Goal: Use online tool/utility: Utilize a website feature to perform a specific function

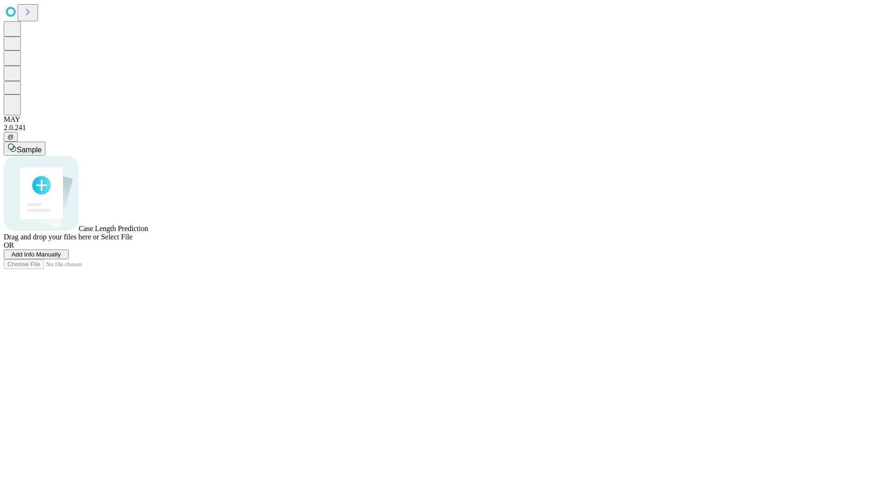
click at [61, 258] on span "Add Info Manually" at bounding box center [37, 254] width 50 height 7
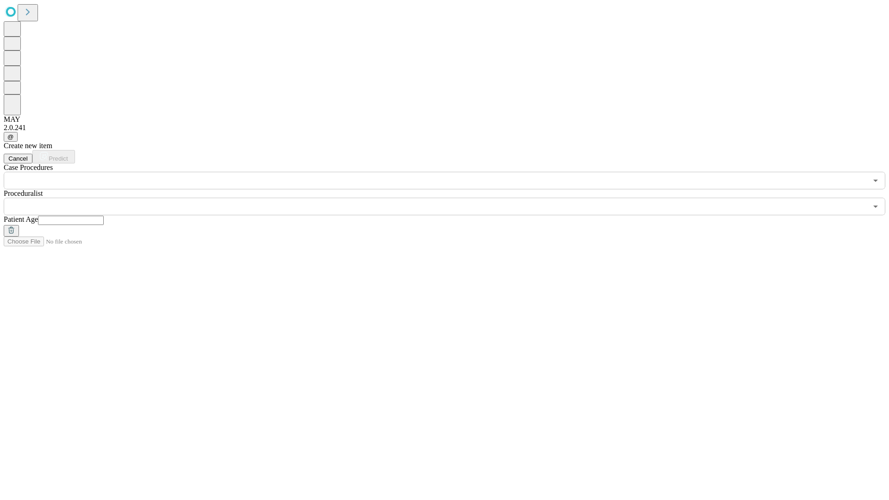
click at [104, 216] on input "text" at bounding box center [71, 220] width 66 height 9
type input "**"
click at [451, 198] on input "text" at bounding box center [436, 207] width 864 height 18
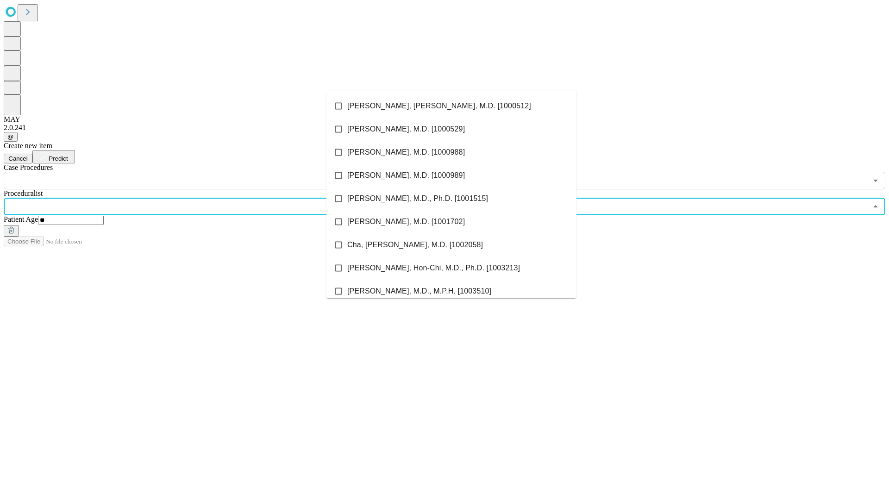
click at [452, 106] on li "[PERSON_NAME], [PERSON_NAME], M.D. [1000512]" at bounding box center [452, 105] width 250 height 23
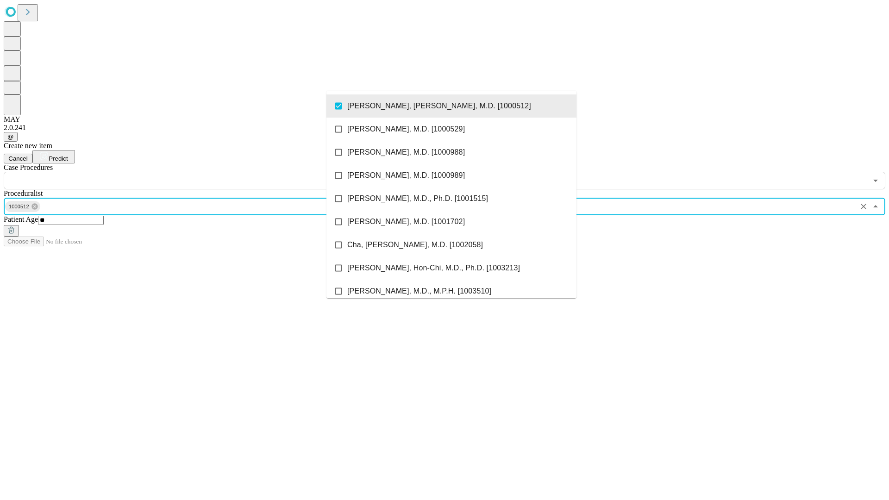
click at [195, 172] on input "text" at bounding box center [436, 181] width 864 height 18
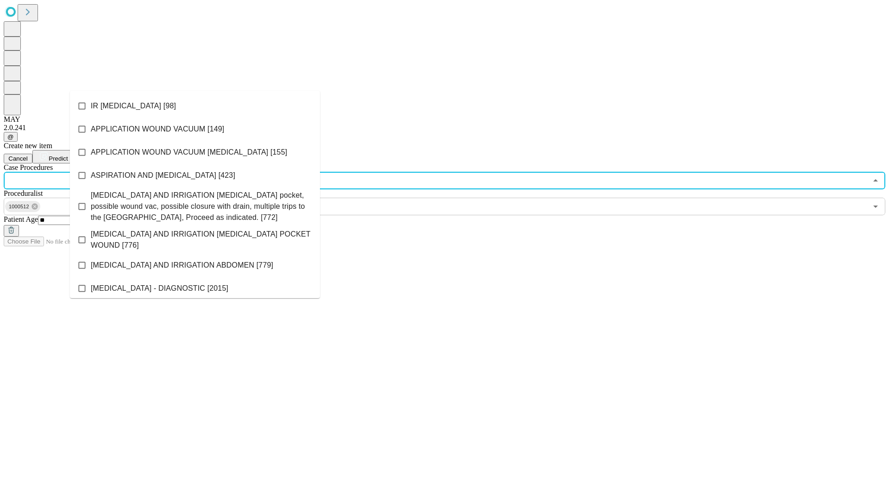
click at [195, 106] on li "IR [MEDICAL_DATA] [98]" at bounding box center [195, 105] width 250 height 23
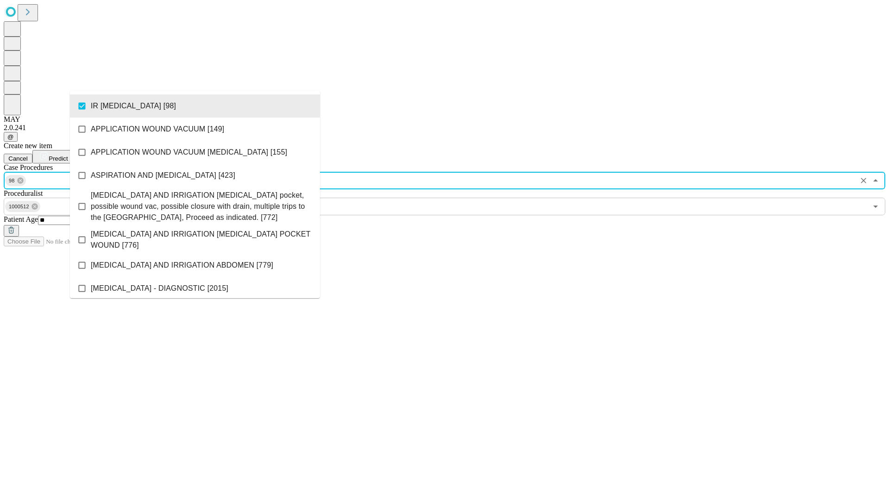
click at [68, 155] on span "Predict" at bounding box center [58, 158] width 19 height 7
